Goal: Task Accomplishment & Management: Use online tool/utility

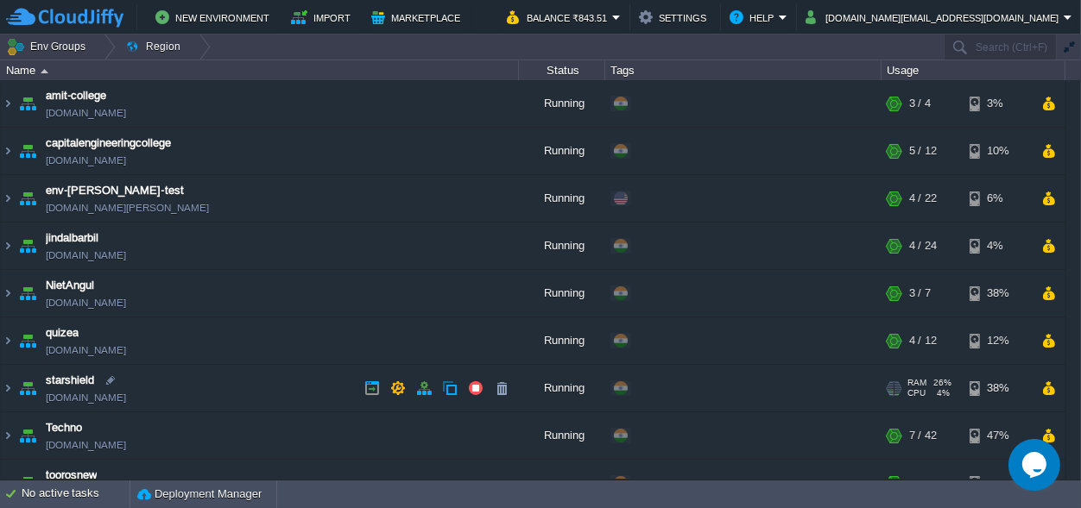
scroll to position [75, 0]
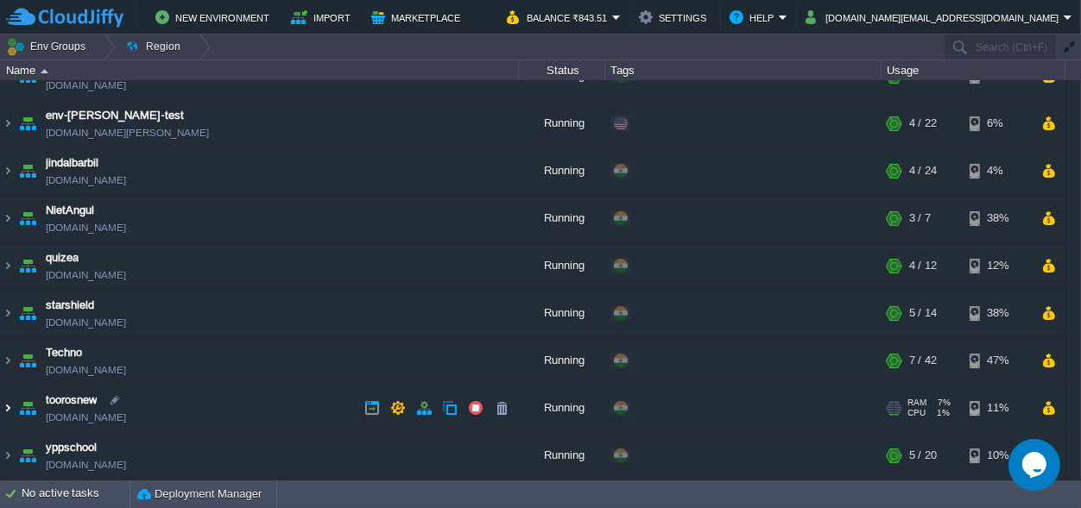
click at [4, 405] on img at bounding box center [8, 408] width 14 height 47
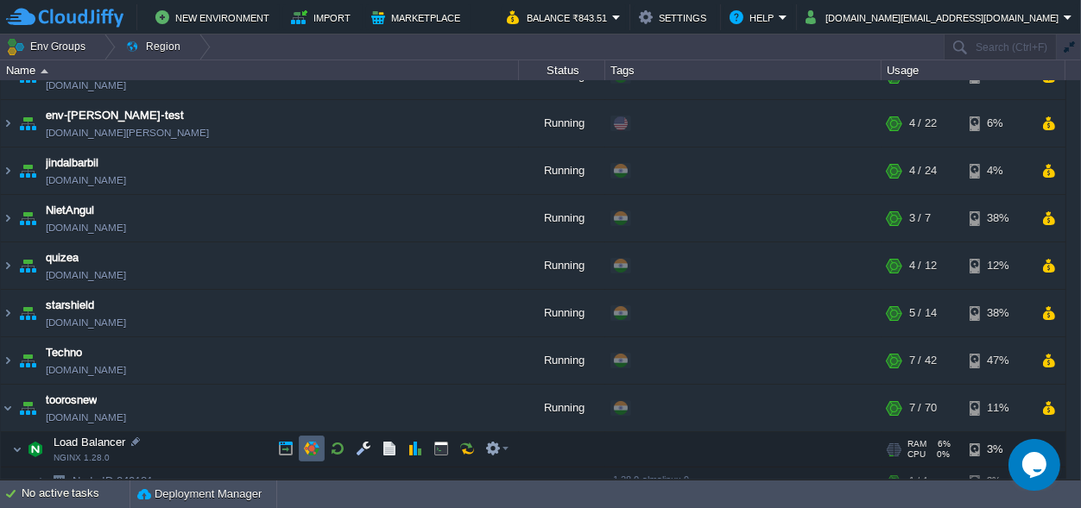
scroll to position [291, 0]
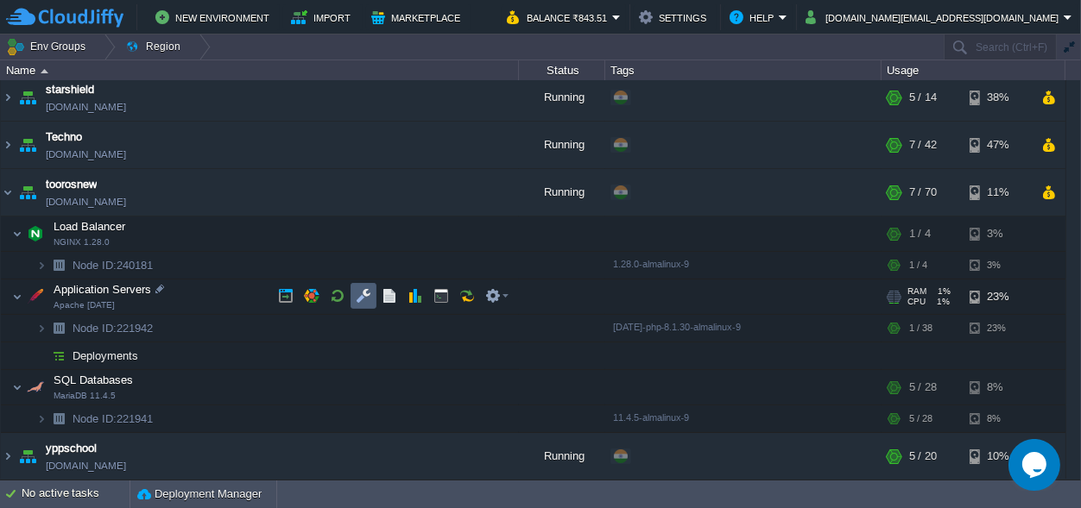
click at [355, 291] on td at bounding box center [363, 296] width 26 height 26
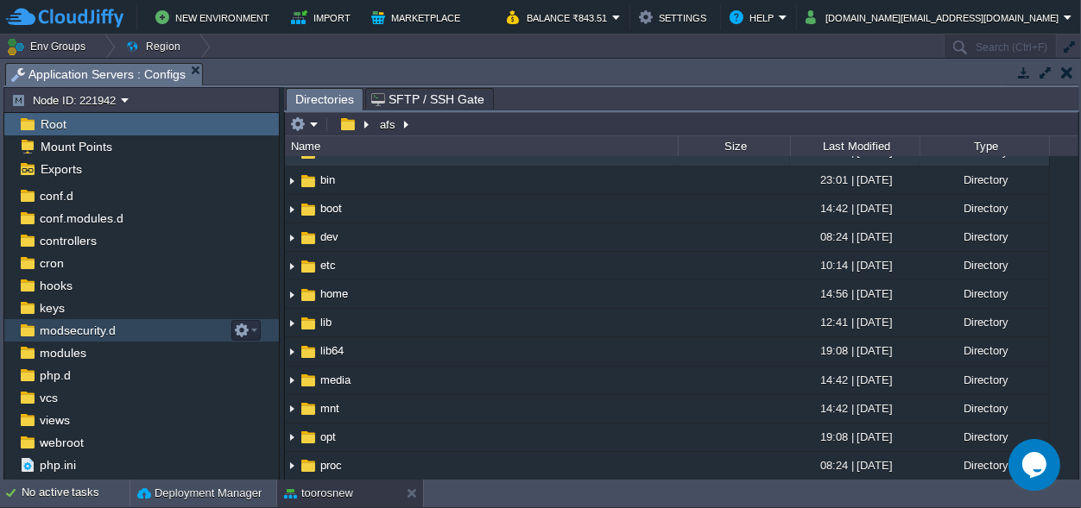
scroll to position [83, 0]
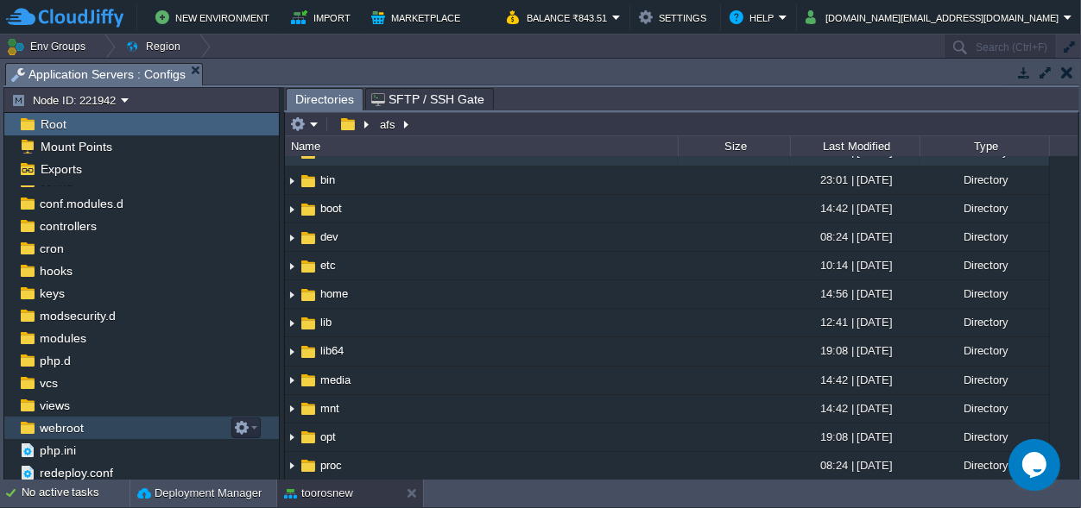
click at [73, 422] on span "webroot" at bounding box center [61, 428] width 50 height 16
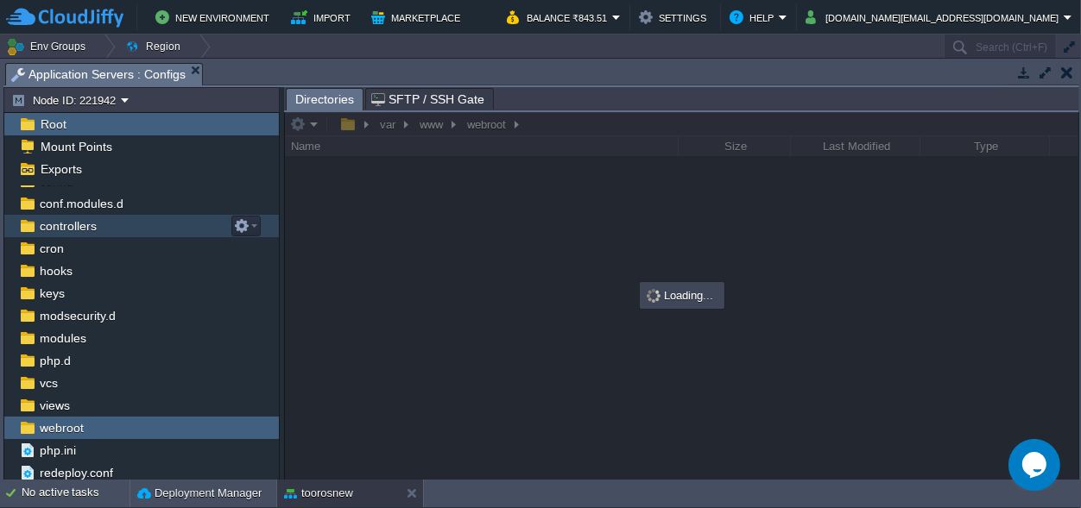
click at [104, 226] on div "controllers" at bounding box center [141, 226] width 274 height 22
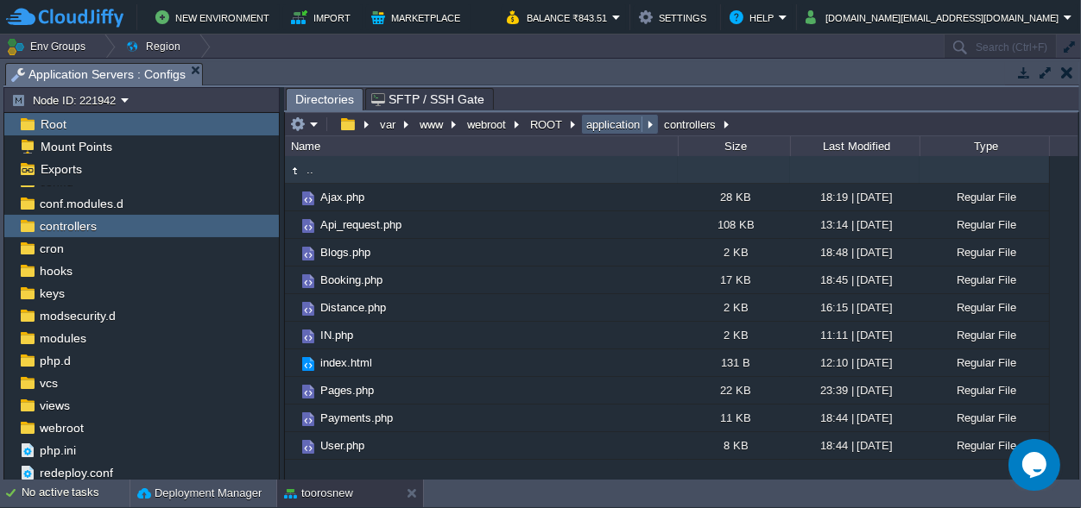
click at [648, 119] on em "application" at bounding box center [619, 125] width 72 height 16
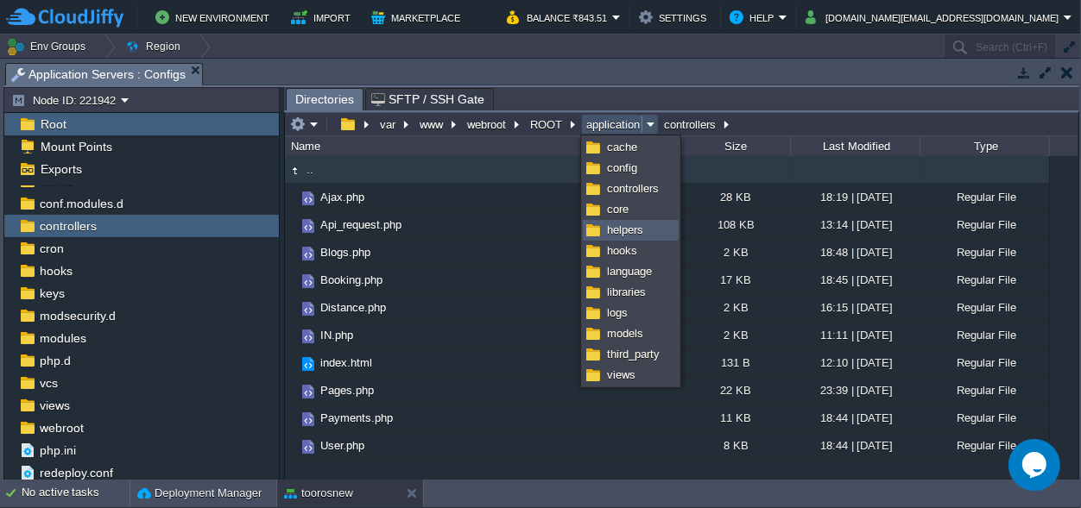
click at [632, 228] on span "helpers" at bounding box center [625, 230] width 36 height 13
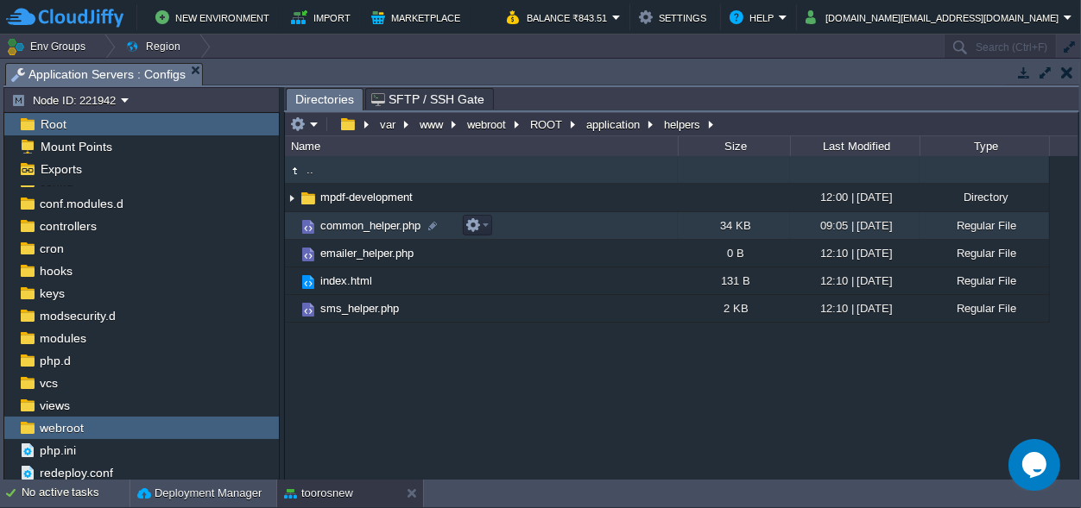
click at [369, 224] on span "common_helper.php" at bounding box center [370, 225] width 105 height 15
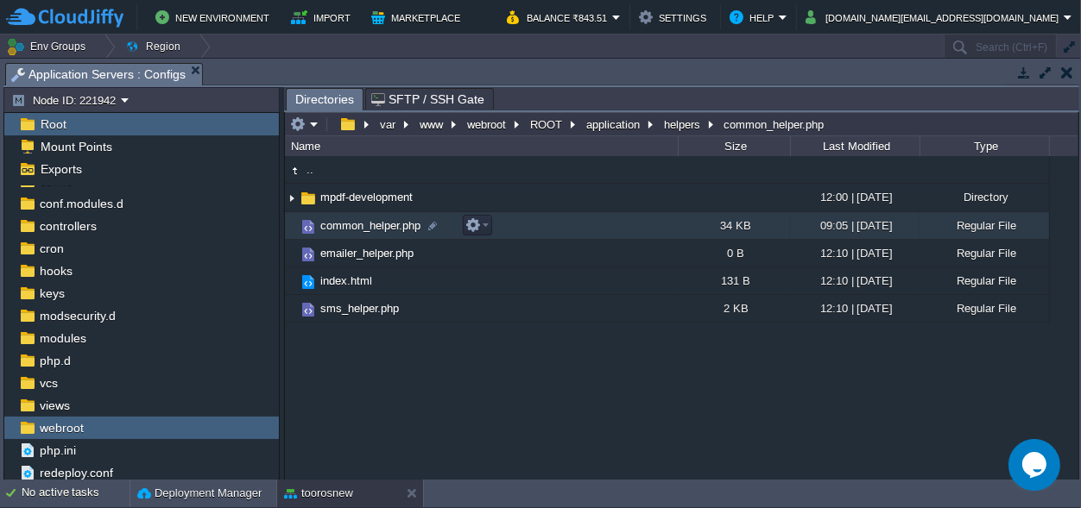
click at [369, 224] on span "common_helper.php" at bounding box center [370, 225] width 105 height 15
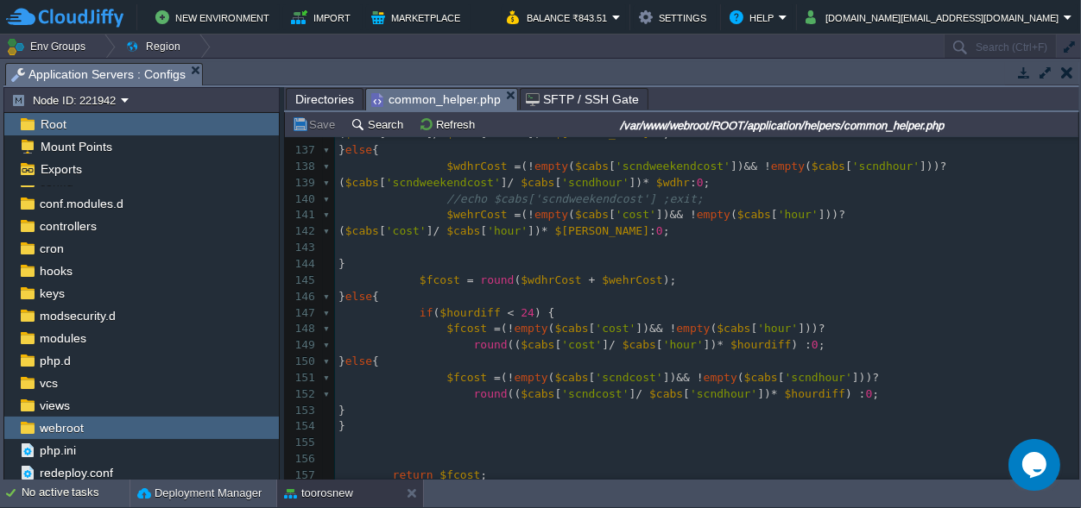
scroll to position [0, 0]
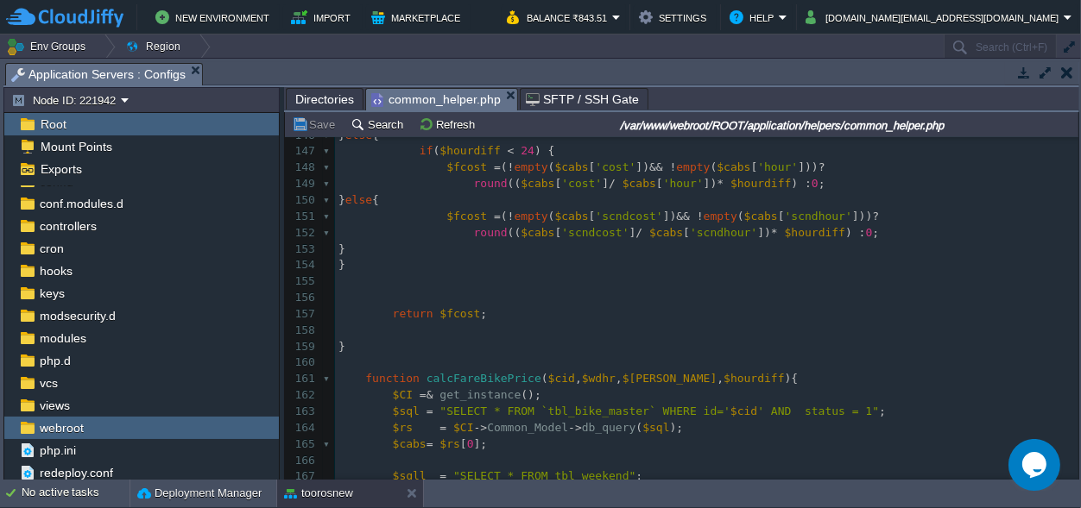
click at [497, 95] on em "common_helper.php" at bounding box center [444, 100] width 146 height 22
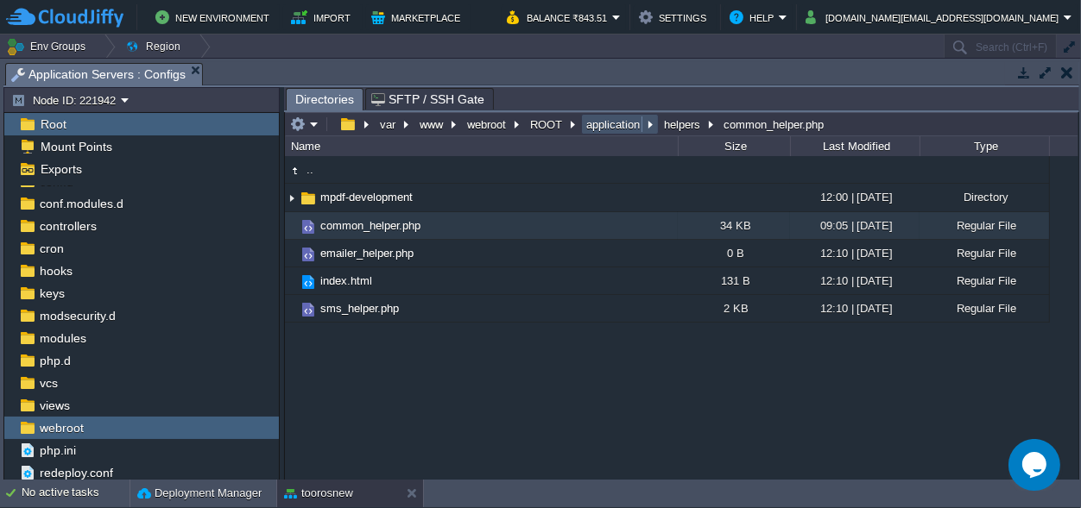
click at [632, 120] on button "application" at bounding box center [613, 125] width 60 height 16
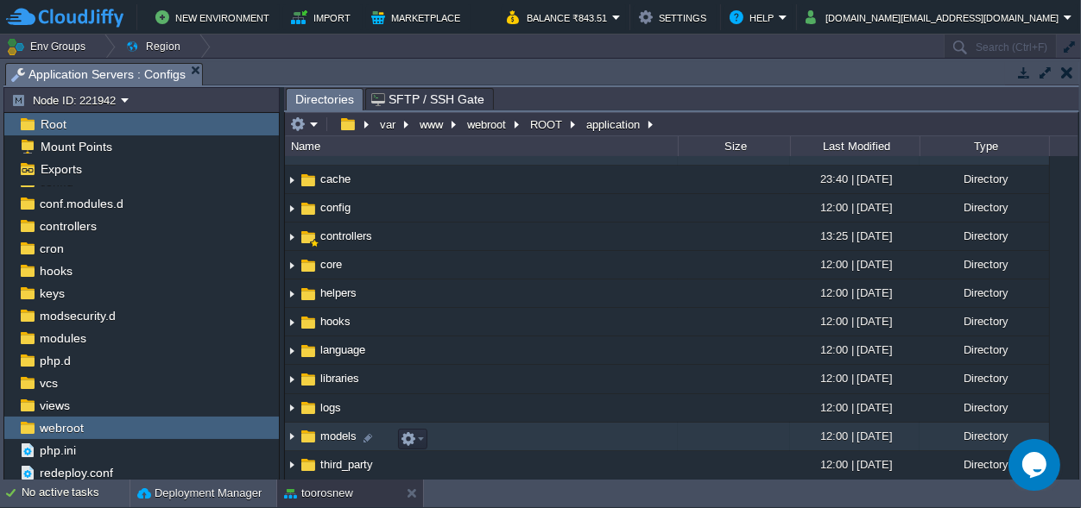
click at [331, 444] on span "models" at bounding box center [338, 436] width 41 height 15
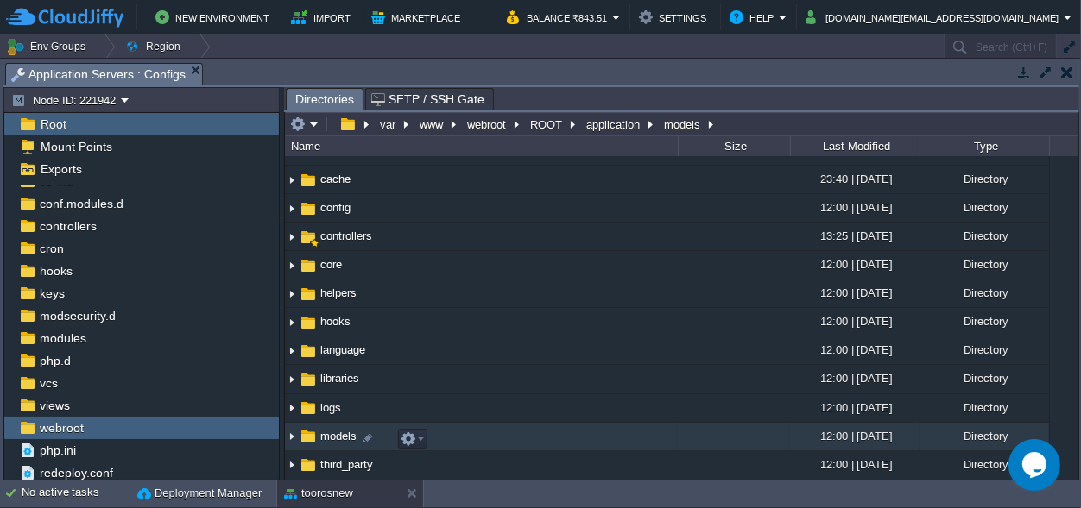
click at [331, 444] on span "models" at bounding box center [338, 436] width 41 height 15
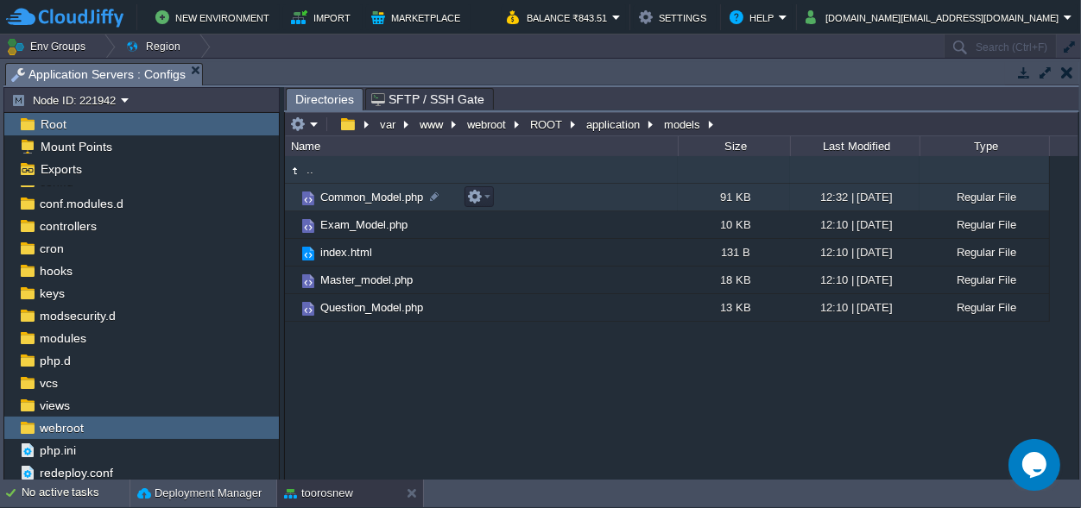
click at [372, 193] on span "Common_Model.php" at bounding box center [372, 197] width 108 height 15
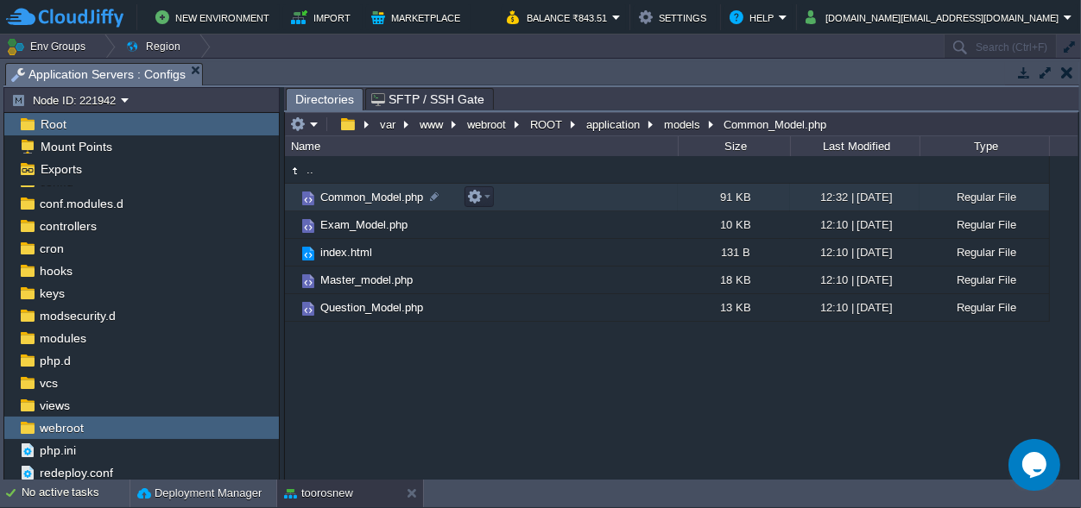
click at [372, 193] on span "Common_Model.php" at bounding box center [372, 197] width 108 height 15
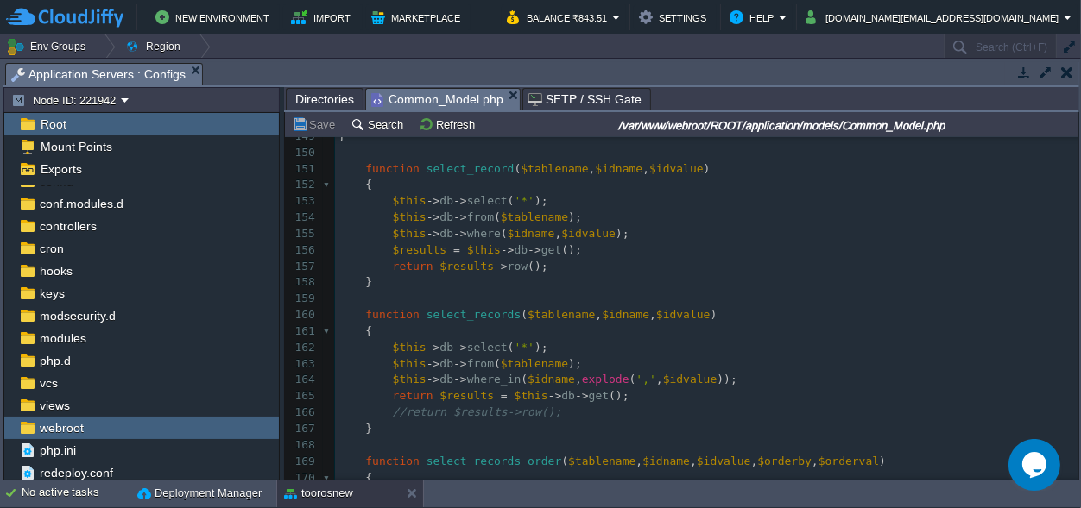
click at [647, 231] on pre "$this -> db -> where ( $idname , $idvalue );" at bounding box center [706, 234] width 743 height 16
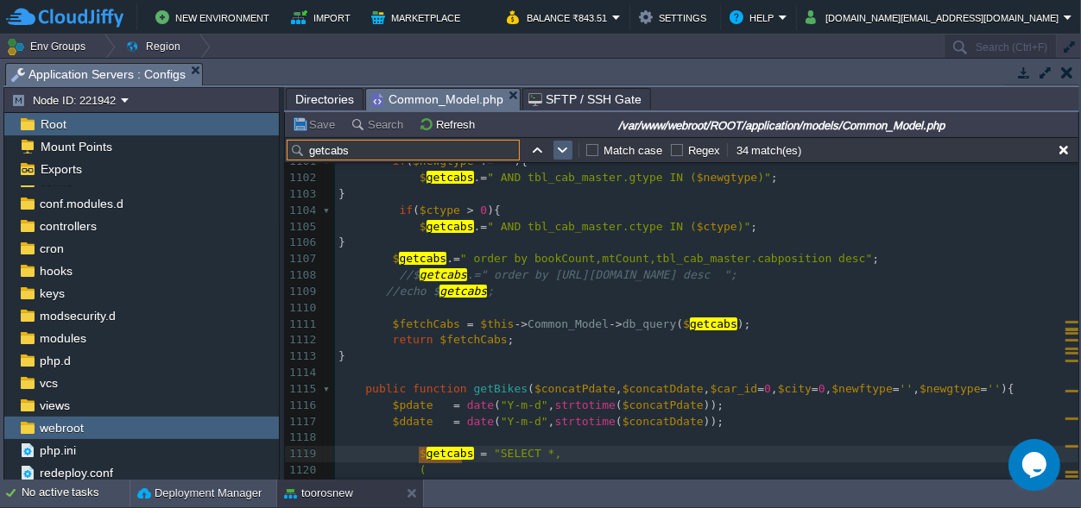
type input "getcabs"
click at [551, 149] on table at bounding box center [563, 150] width 26 height 21
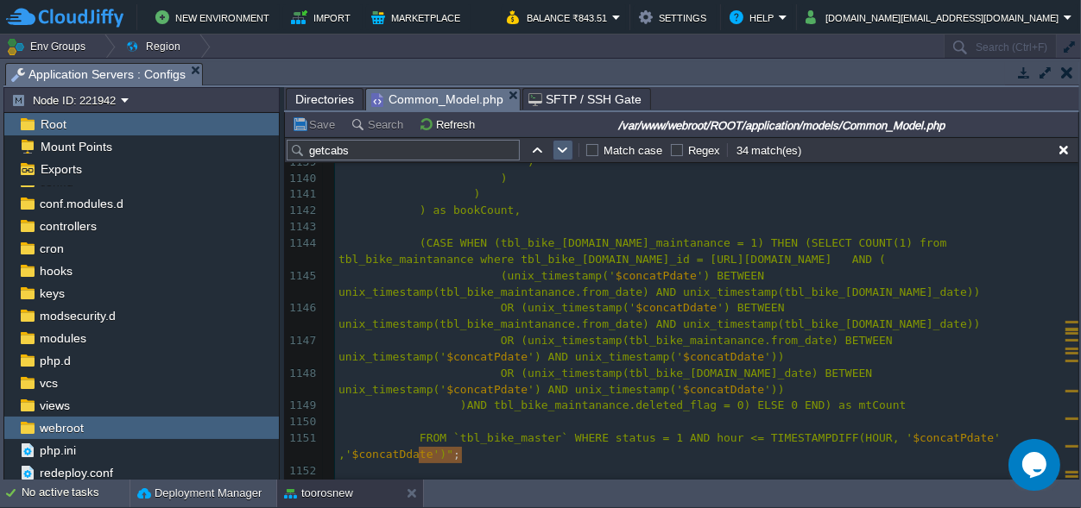
type textarea "getcabs"
click at [369, 146] on input "getcabs" at bounding box center [403, 150] width 233 height 21
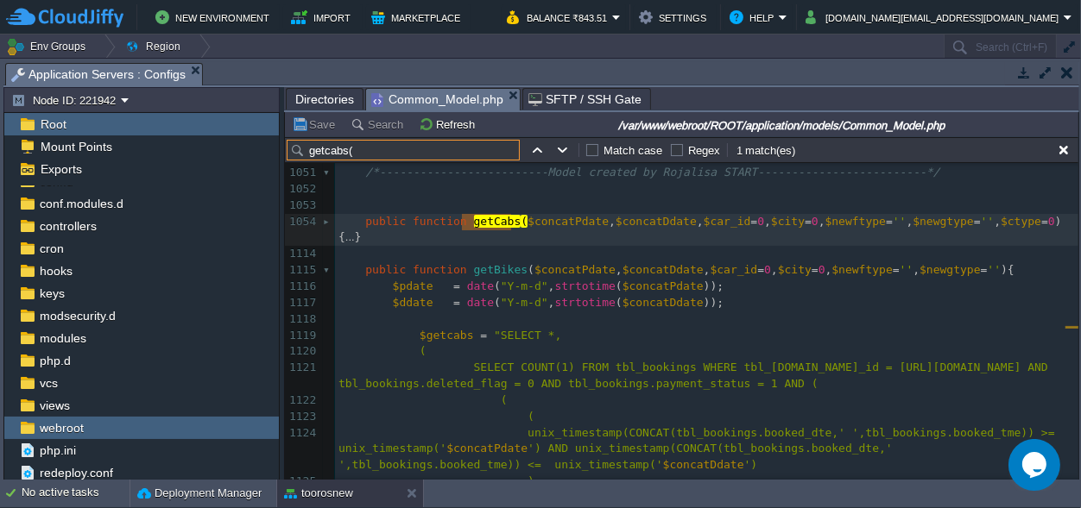
type input "getcabs("
type textarea "-"
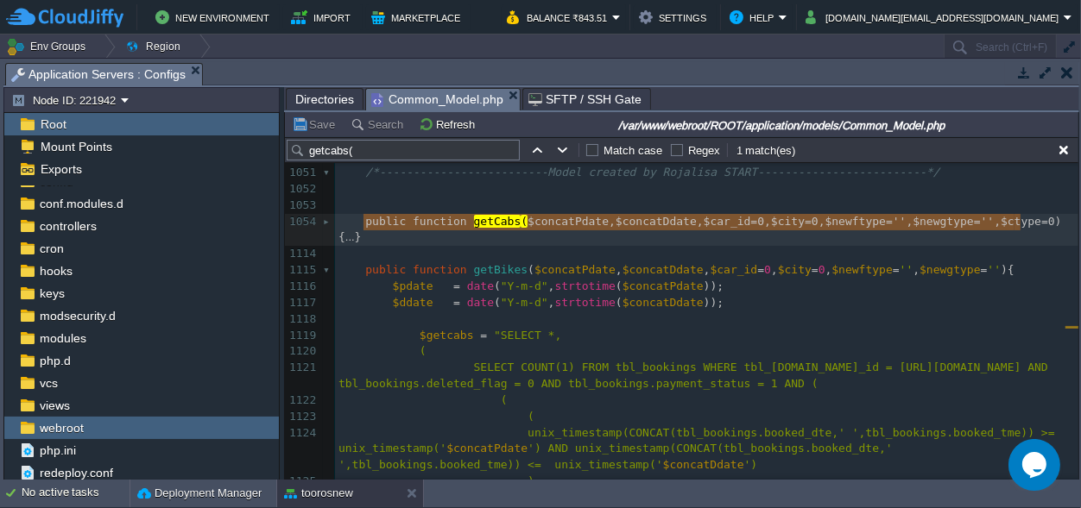
drag, startPoint x: 1024, startPoint y: 219, endPoint x: 363, endPoint y: 224, distance: 661.1
paste textarea
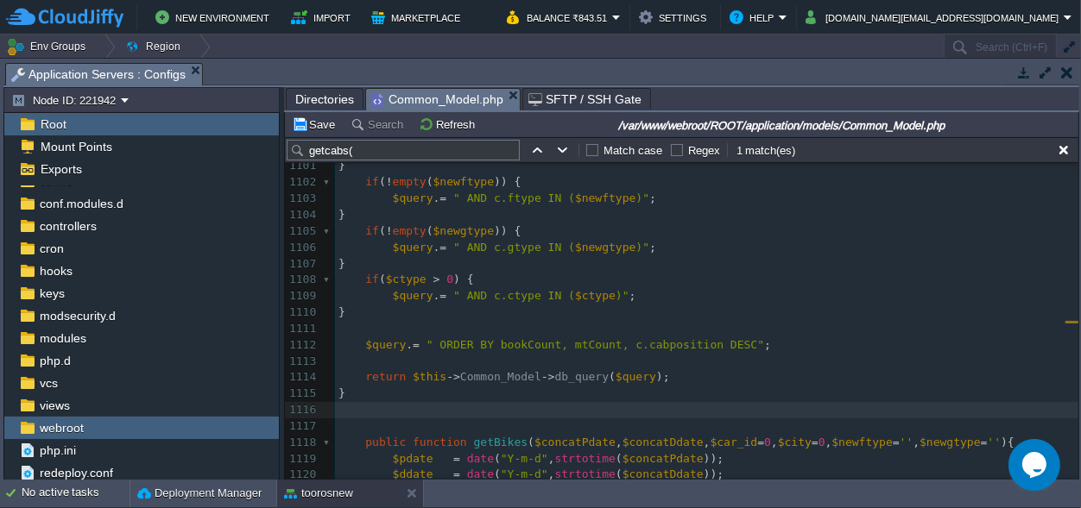
scroll to position [18607, 0]
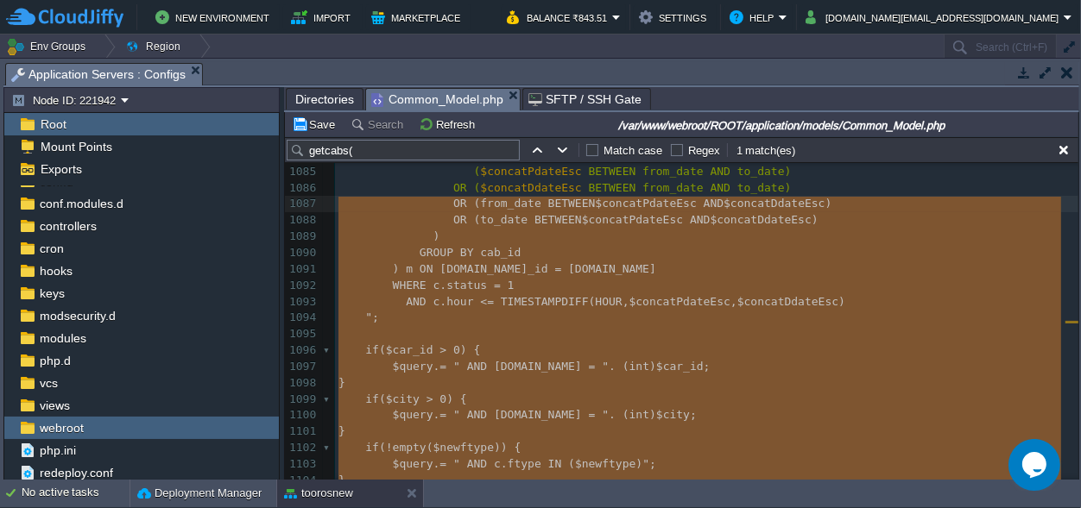
type textarea "-"
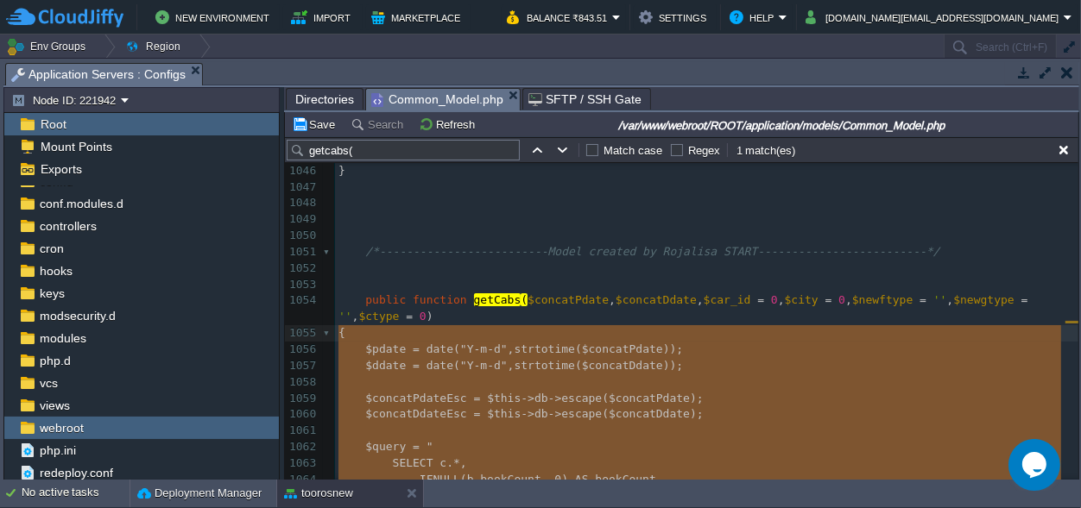
drag, startPoint x: 356, startPoint y: 293, endPoint x: 333, endPoint y: 336, distance: 47.9
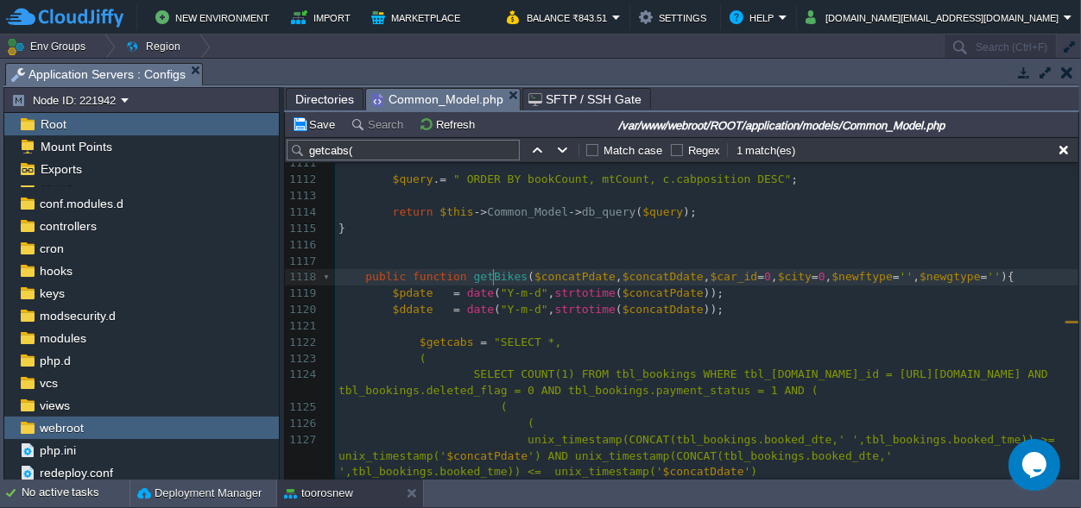
click at [490, 275] on span "getBikes" at bounding box center [501, 276] width 54 height 13
type textarea "getBikes"
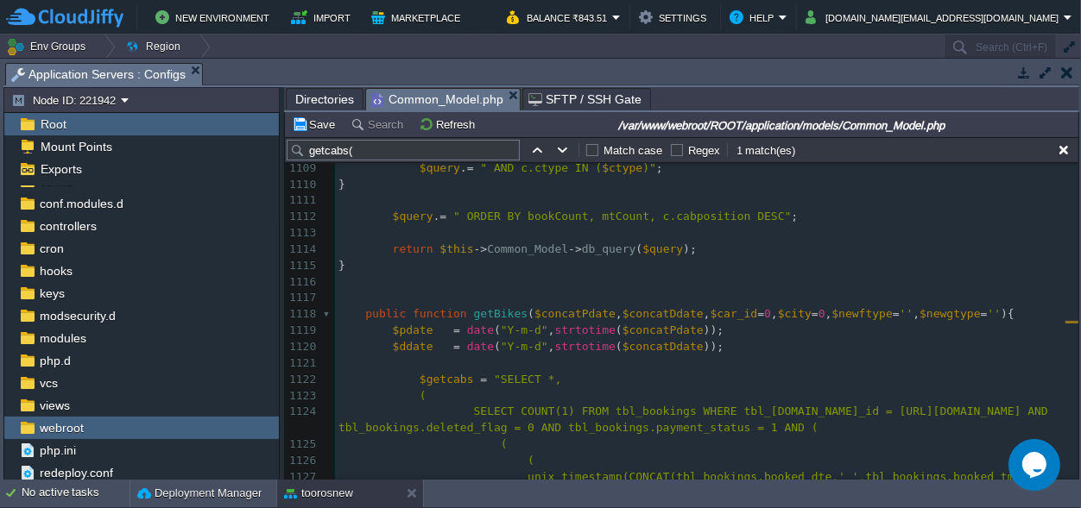
type textarea "}"
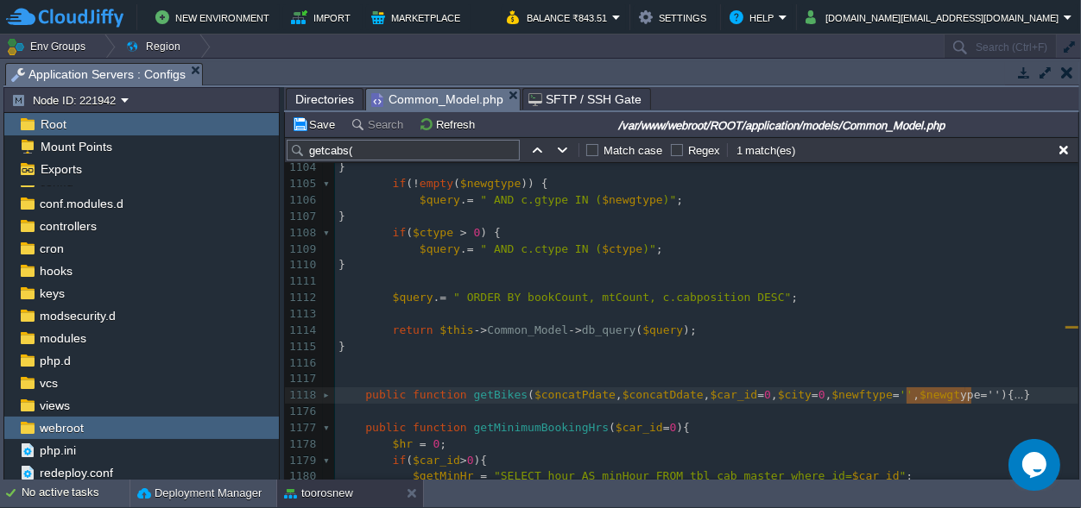
scroll to position [0, 6]
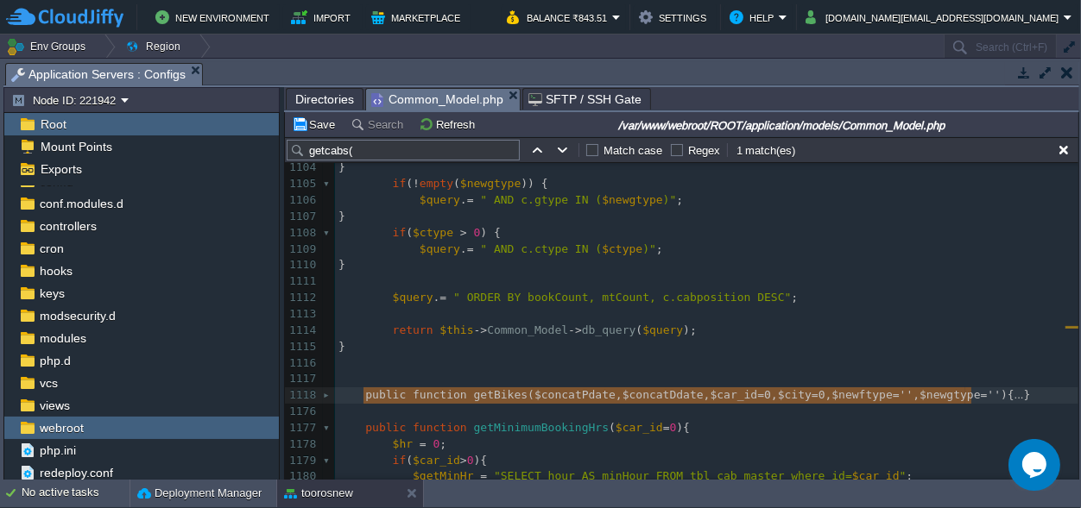
drag, startPoint x: 987, startPoint y: 394, endPoint x: 370, endPoint y: 394, distance: 617.1
type textarea "-"
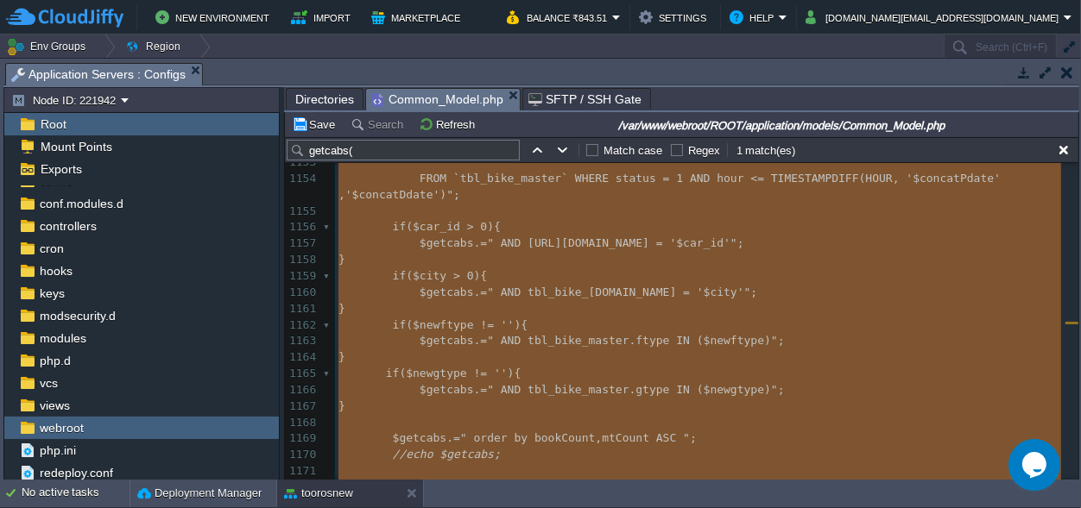
scroll to position [19452, 0]
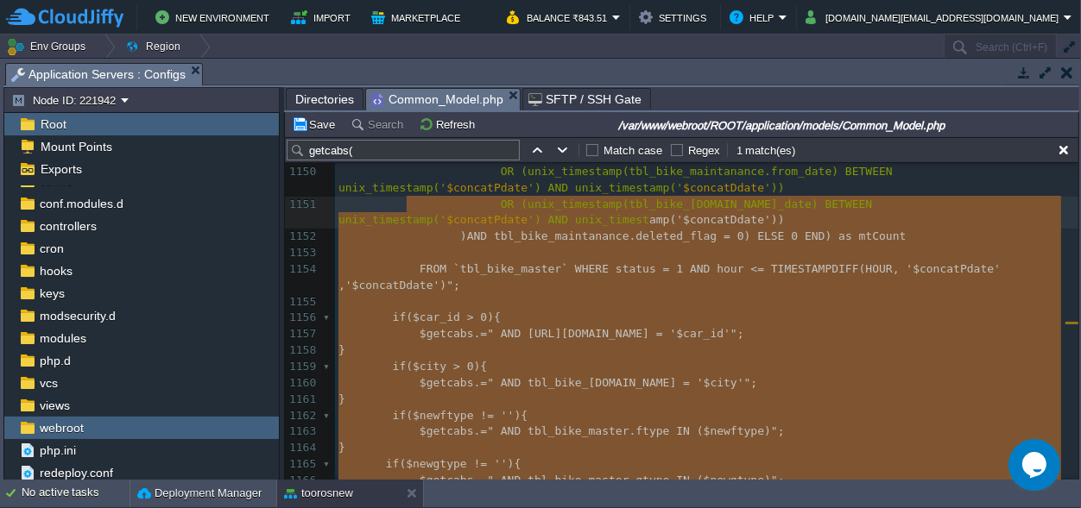
type textarea "-"
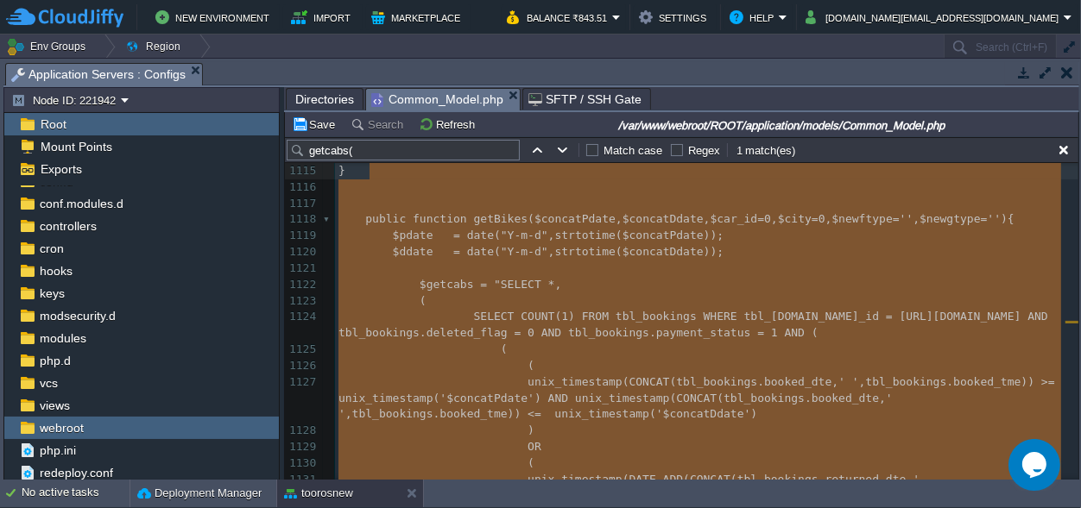
scroll to position [18769, 0]
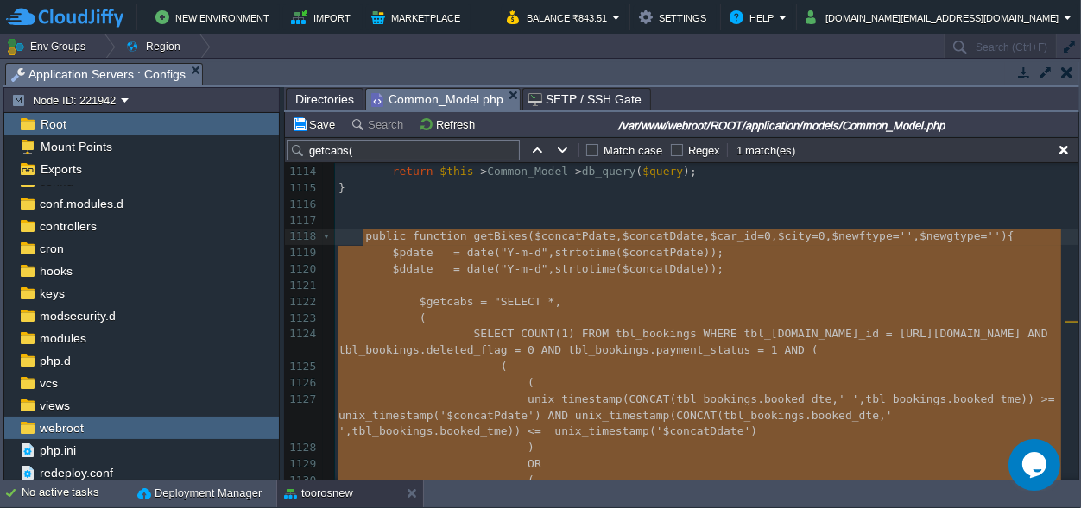
drag, startPoint x: 974, startPoint y: 394, endPoint x: 361, endPoint y: 235, distance: 633.2
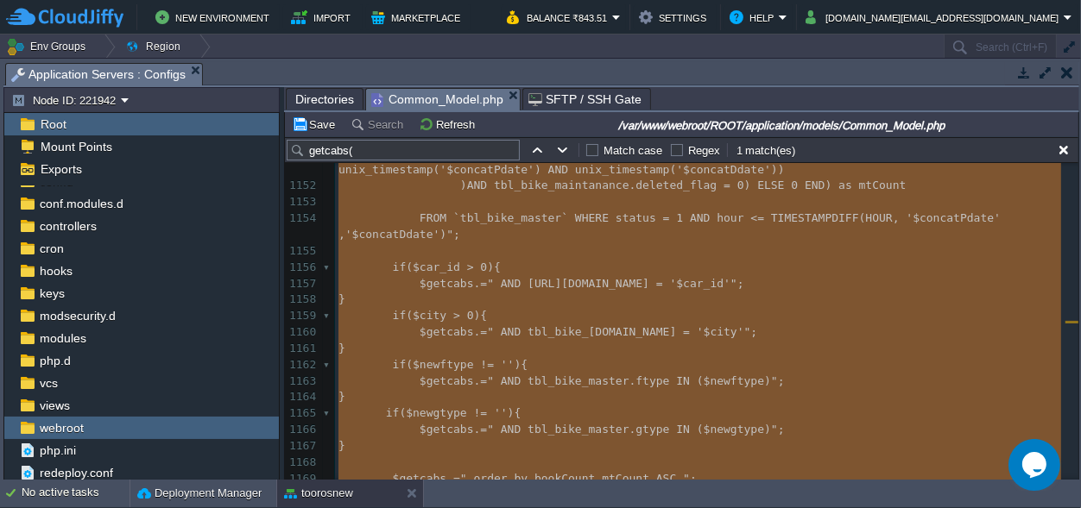
scroll to position [19657, 0]
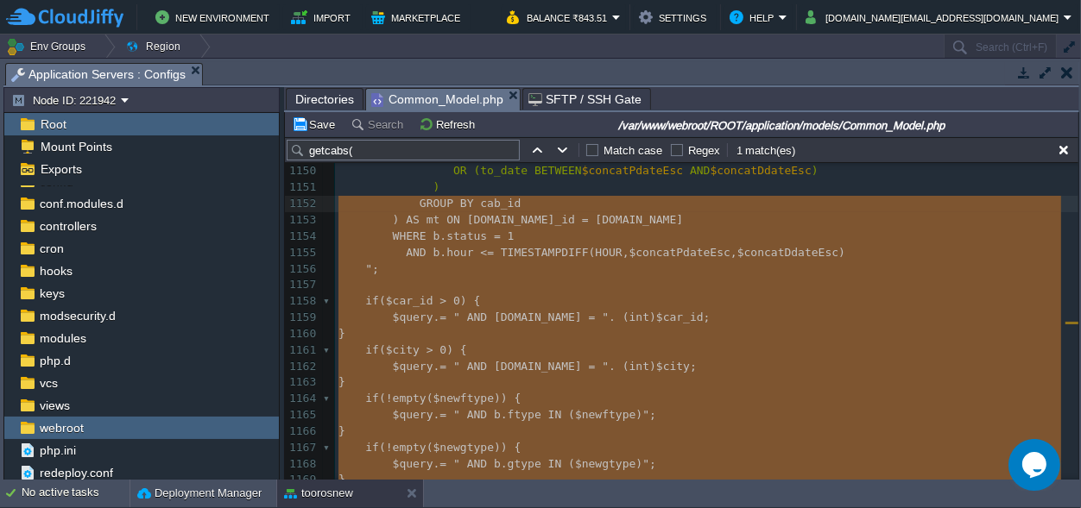
type textarea "-"
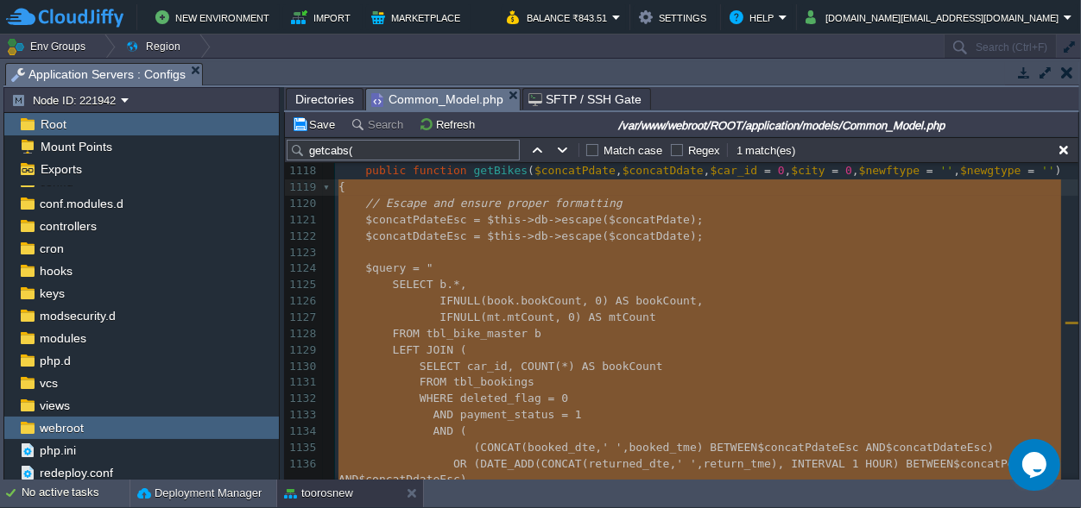
drag, startPoint x: 358, startPoint y: 393, endPoint x: 334, endPoint y: 196, distance: 198.3
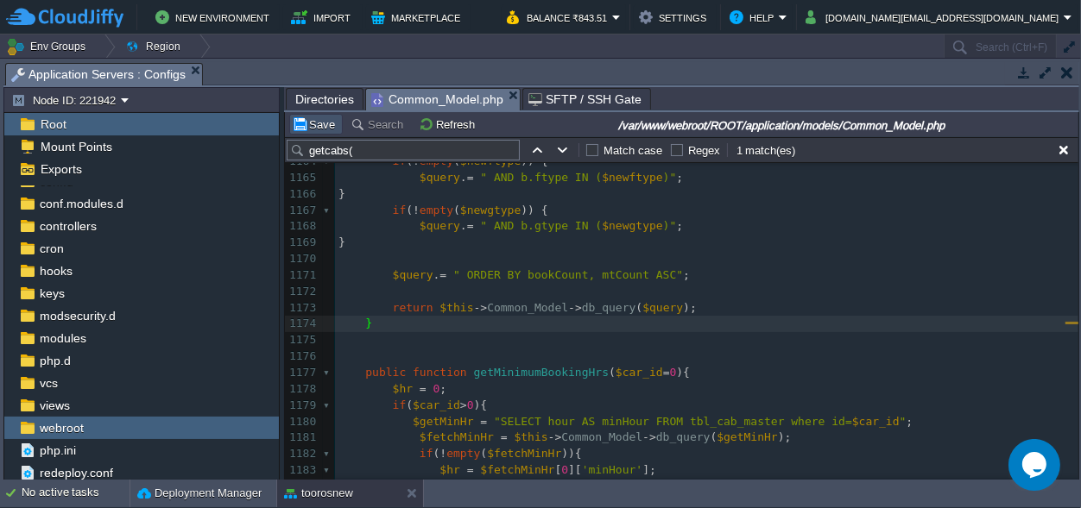
click at [319, 125] on button "Save" at bounding box center [316, 125] width 48 height 16
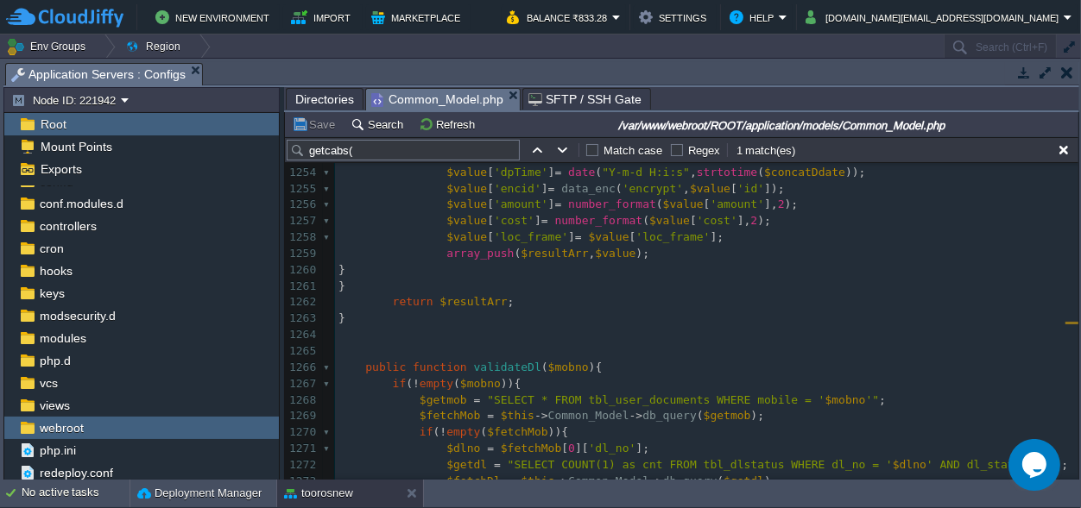
scroll to position [21173, 0]
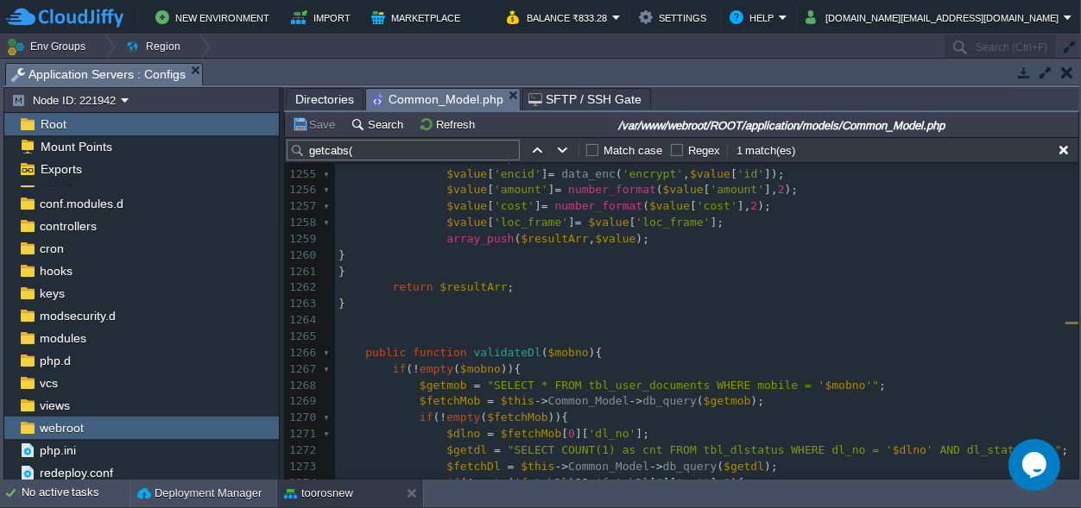
click at [784, 366] on pre "if ( ! empty ( $mobno )){" at bounding box center [706, 370] width 743 height 16
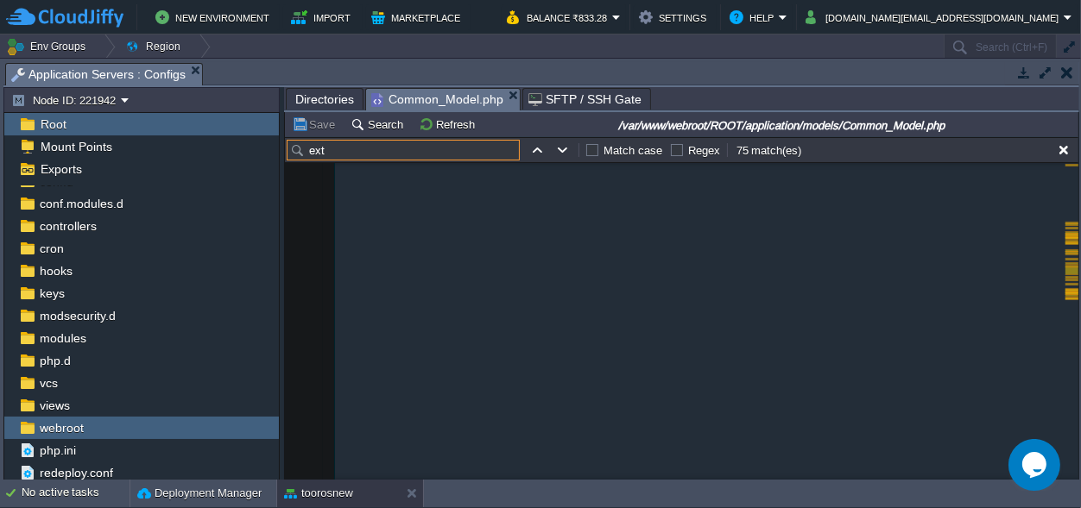
scroll to position [51, 0]
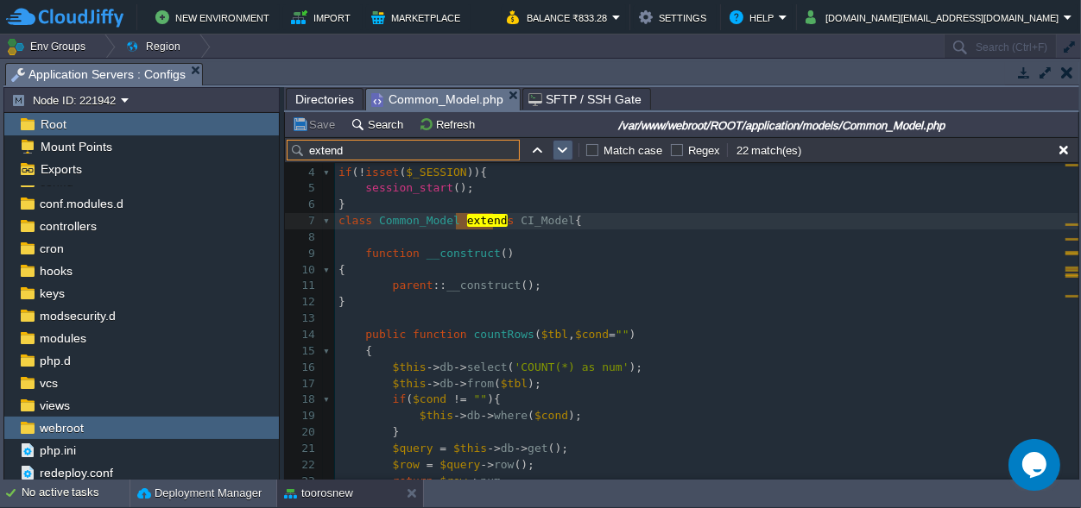
type input "extend"
click at [558, 147] on button "button" at bounding box center [563, 150] width 16 height 16
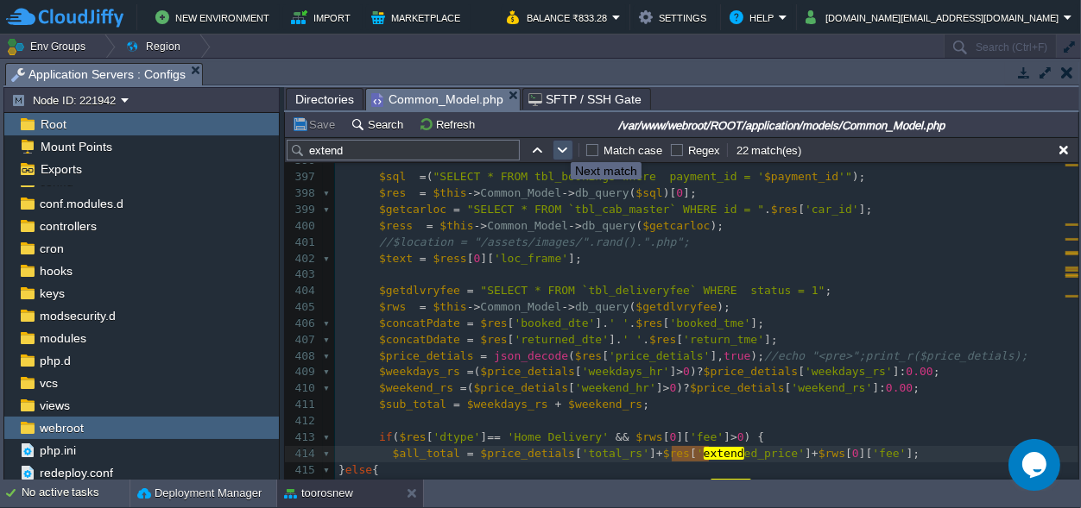
click at [558, 147] on button "button" at bounding box center [563, 150] width 16 height 16
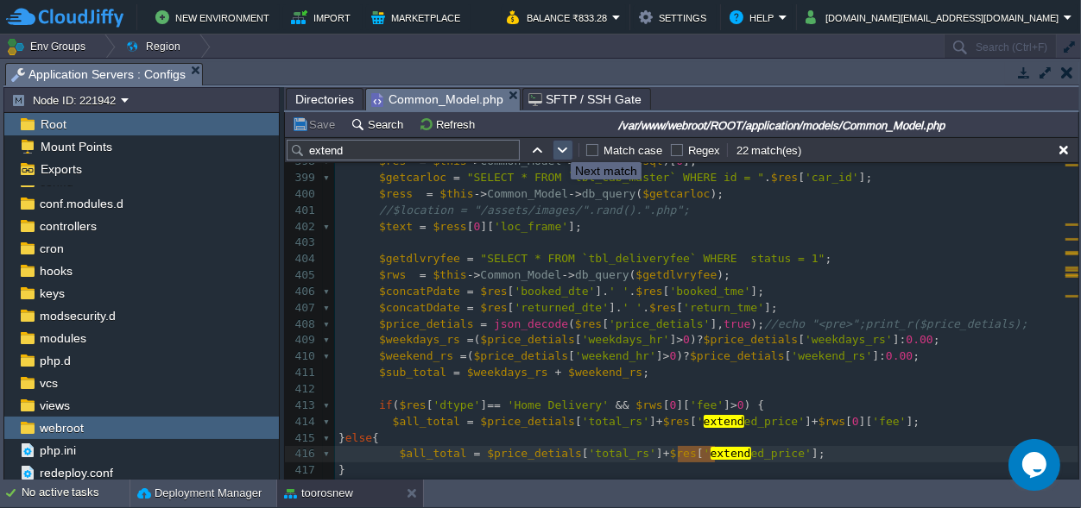
click at [558, 147] on button "button" at bounding box center [563, 150] width 16 height 16
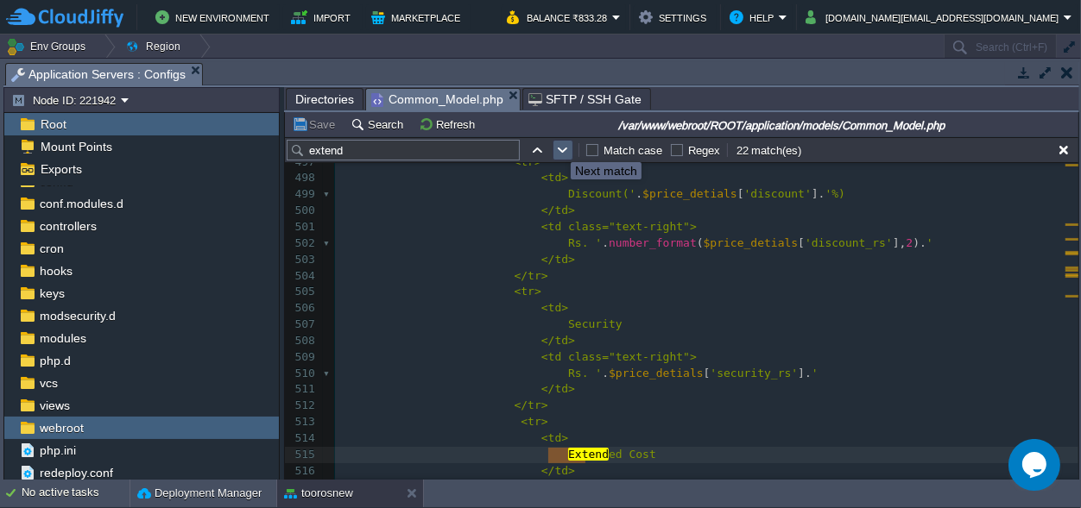
click at [558, 147] on button "button" at bounding box center [563, 150] width 16 height 16
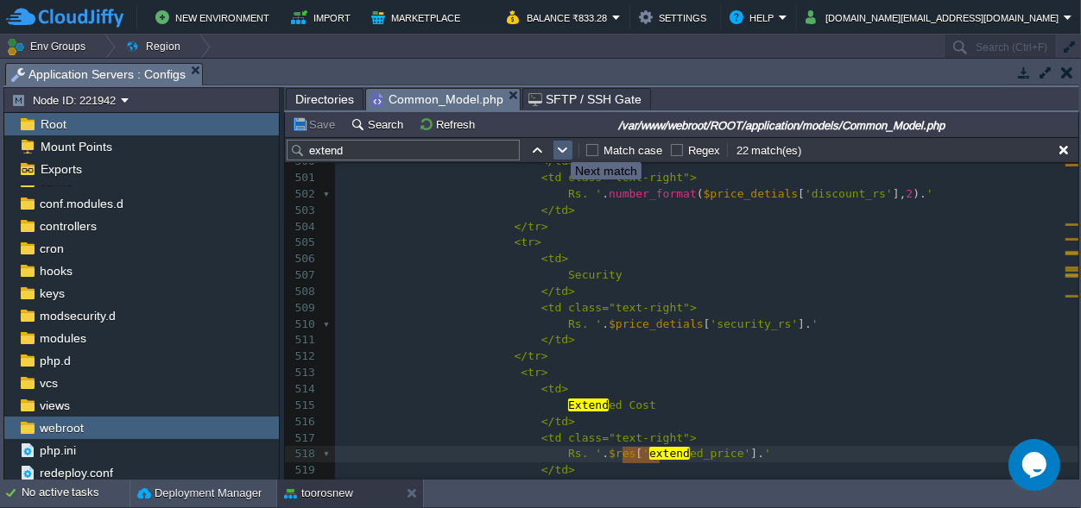
click at [558, 147] on button "button" at bounding box center [563, 150] width 16 height 16
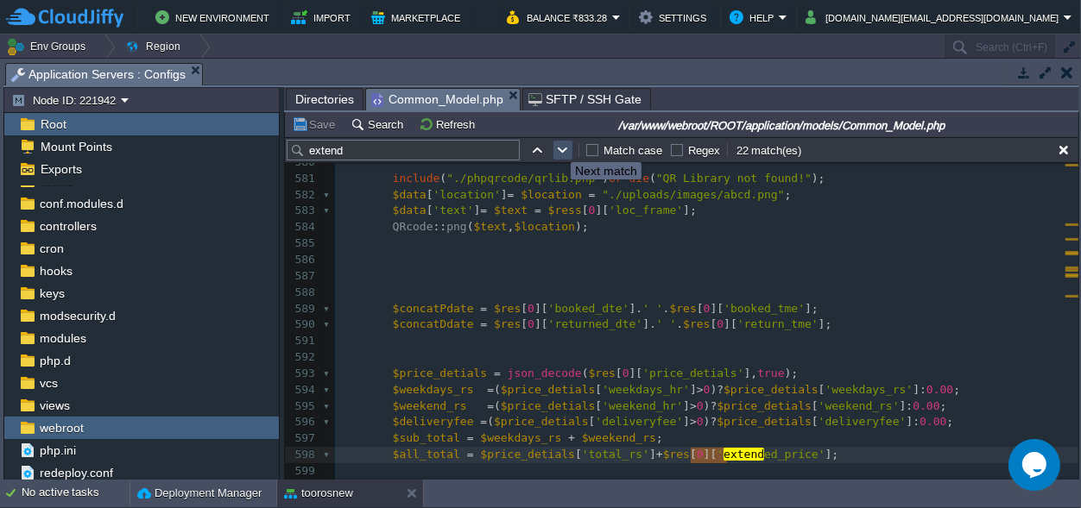
click at [558, 147] on button "button" at bounding box center [563, 150] width 16 height 16
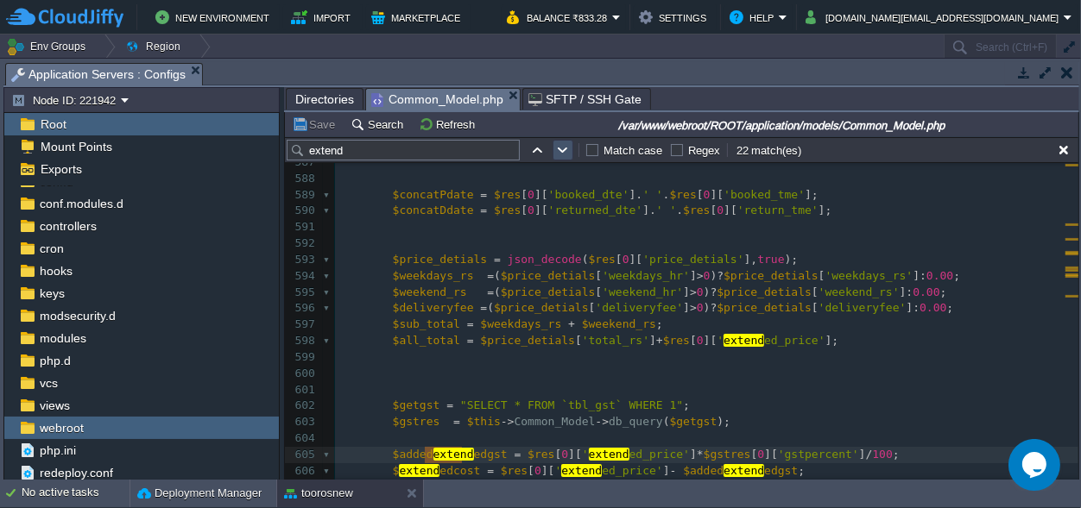
click at [558, 147] on button "button" at bounding box center [563, 150] width 16 height 16
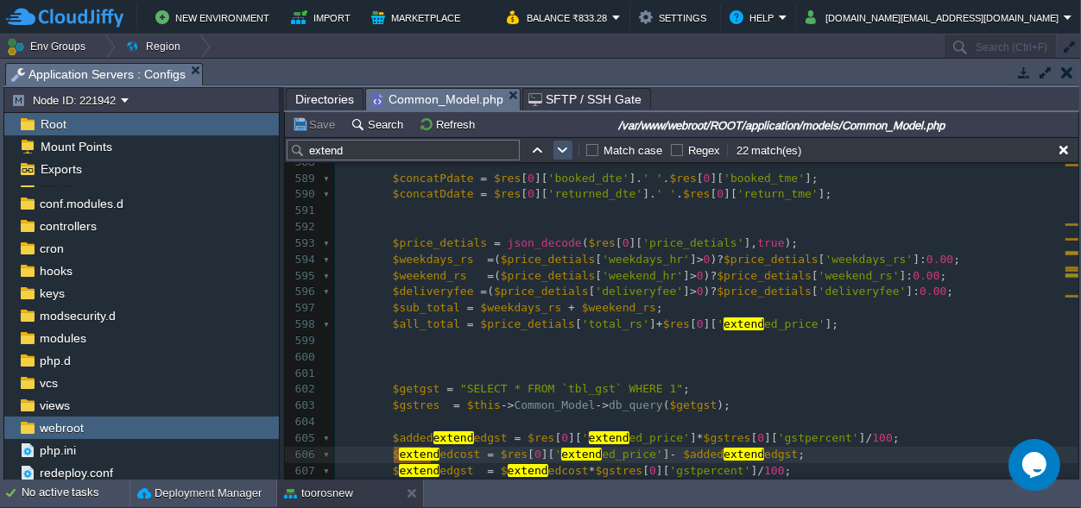
click at [558, 147] on button "button" at bounding box center [563, 150] width 16 height 16
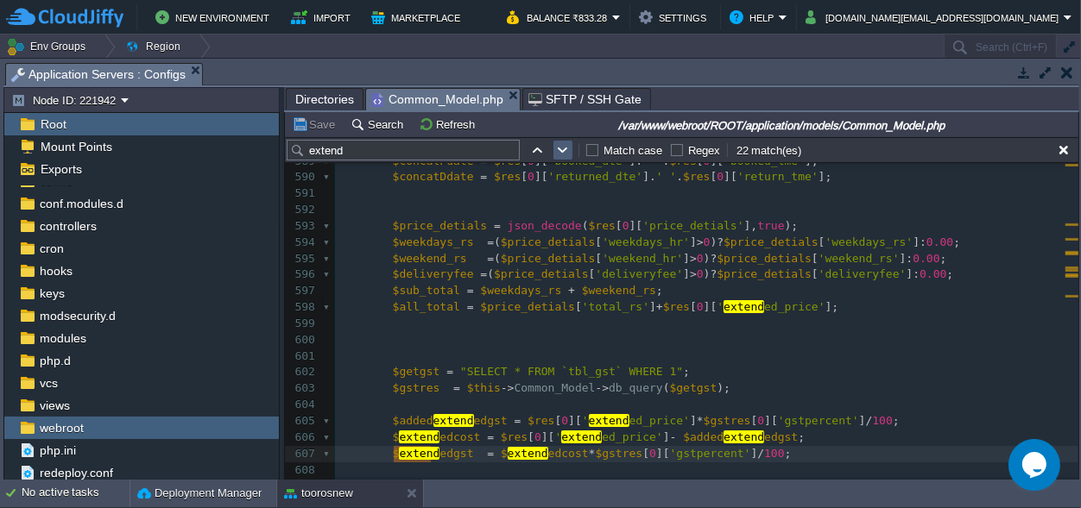
click at [558, 147] on button "button" at bounding box center [563, 150] width 16 height 16
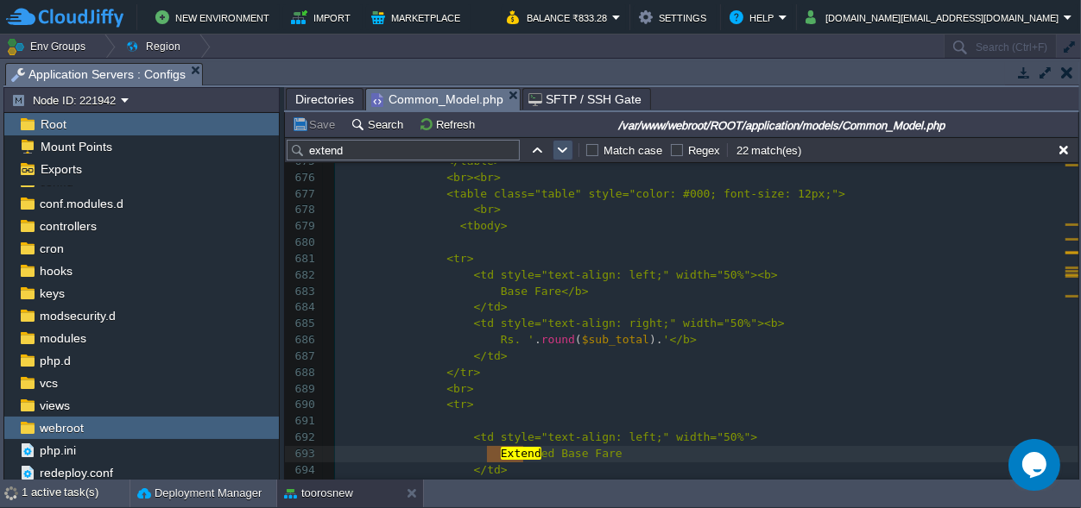
click at [558, 147] on button "button" at bounding box center [563, 150] width 16 height 16
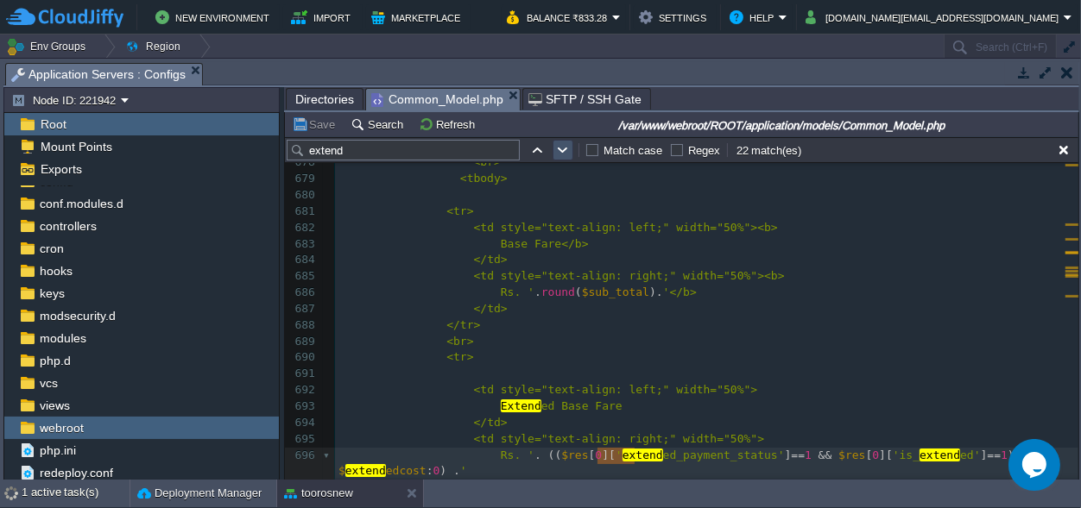
click at [558, 147] on button "button" at bounding box center [563, 150] width 16 height 16
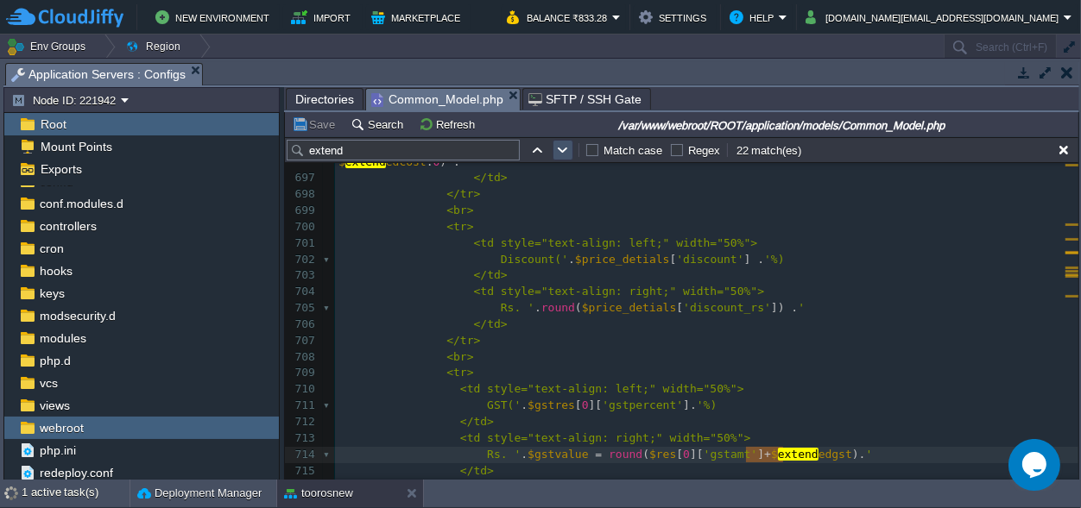
click at [558, 147] on button "button" at bounding box center [563, 150] width 16 height 16
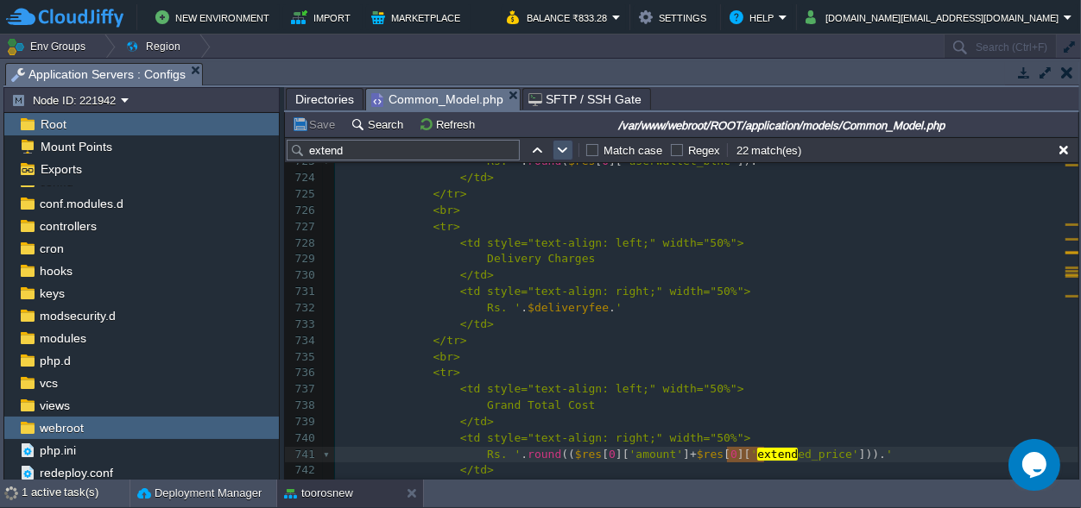
click at [558, 147] on button "button" at bounding box center [563, 150] width 16 height 16
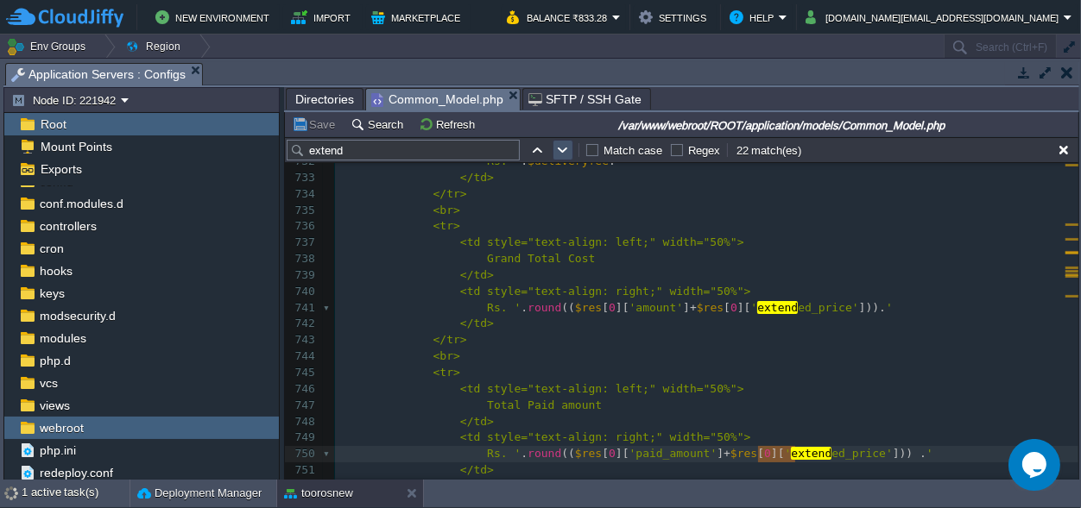
click at [558, 147] on button "button" at bounding box center [563, 150] width 16 height 16
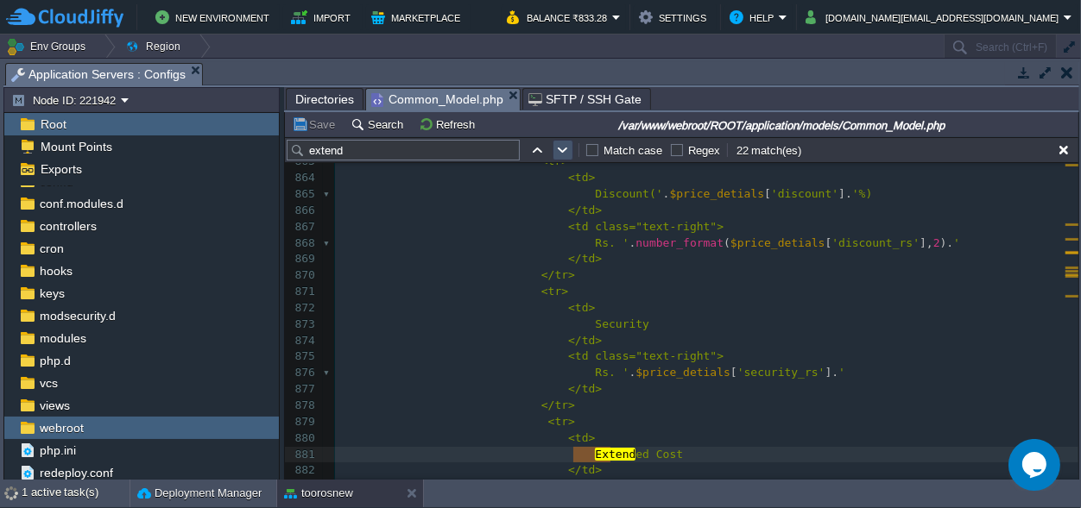
click at [558, 147] on button "button" at bounding box center [563, 150] width 16 height 16
type textarea "extend"
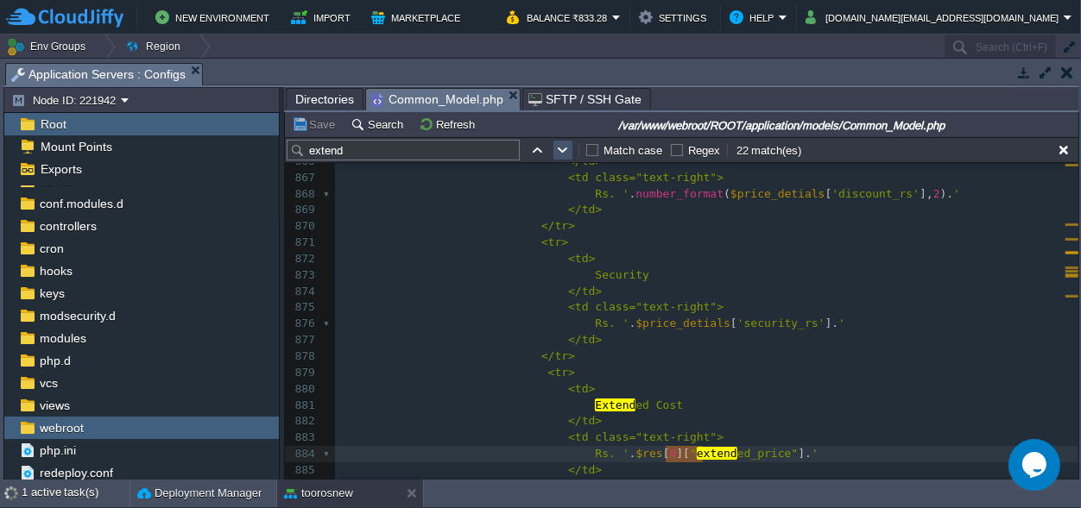
click at [558, 147] on button "button" at bounding box center [563, 150] width 16 height 16
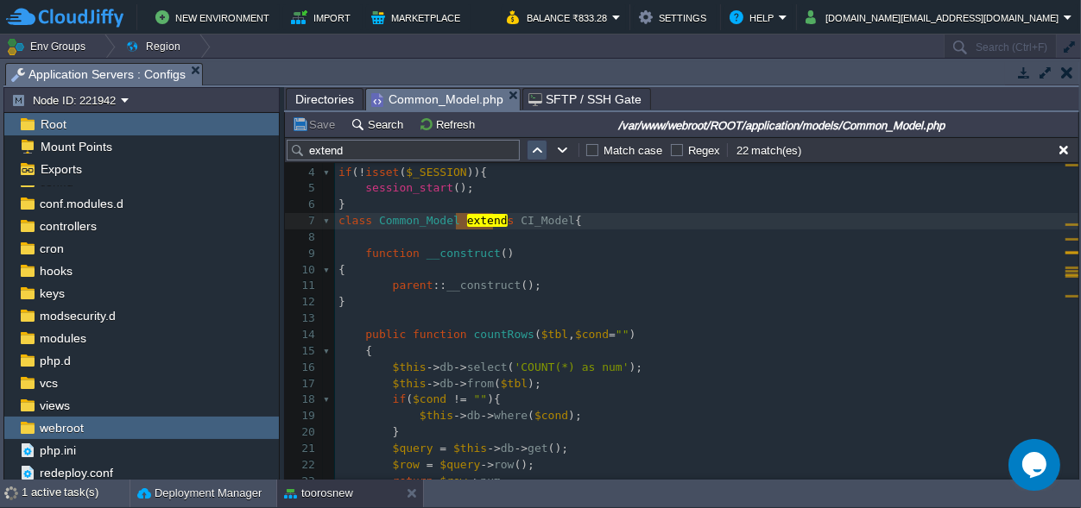
click at [529, 152] on button "button" at bounding box center [537, 150] width 16 height 16
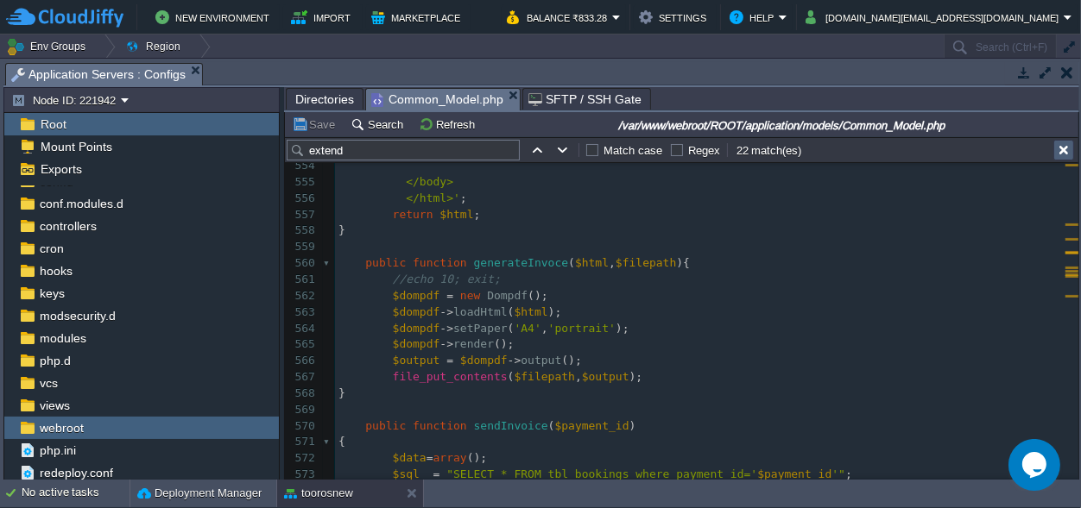
click at [1059, 144] on button "button" at bounding box center [1064, 150] width 16 height 16
